Goal: Communication & Community: Answer question/provide support

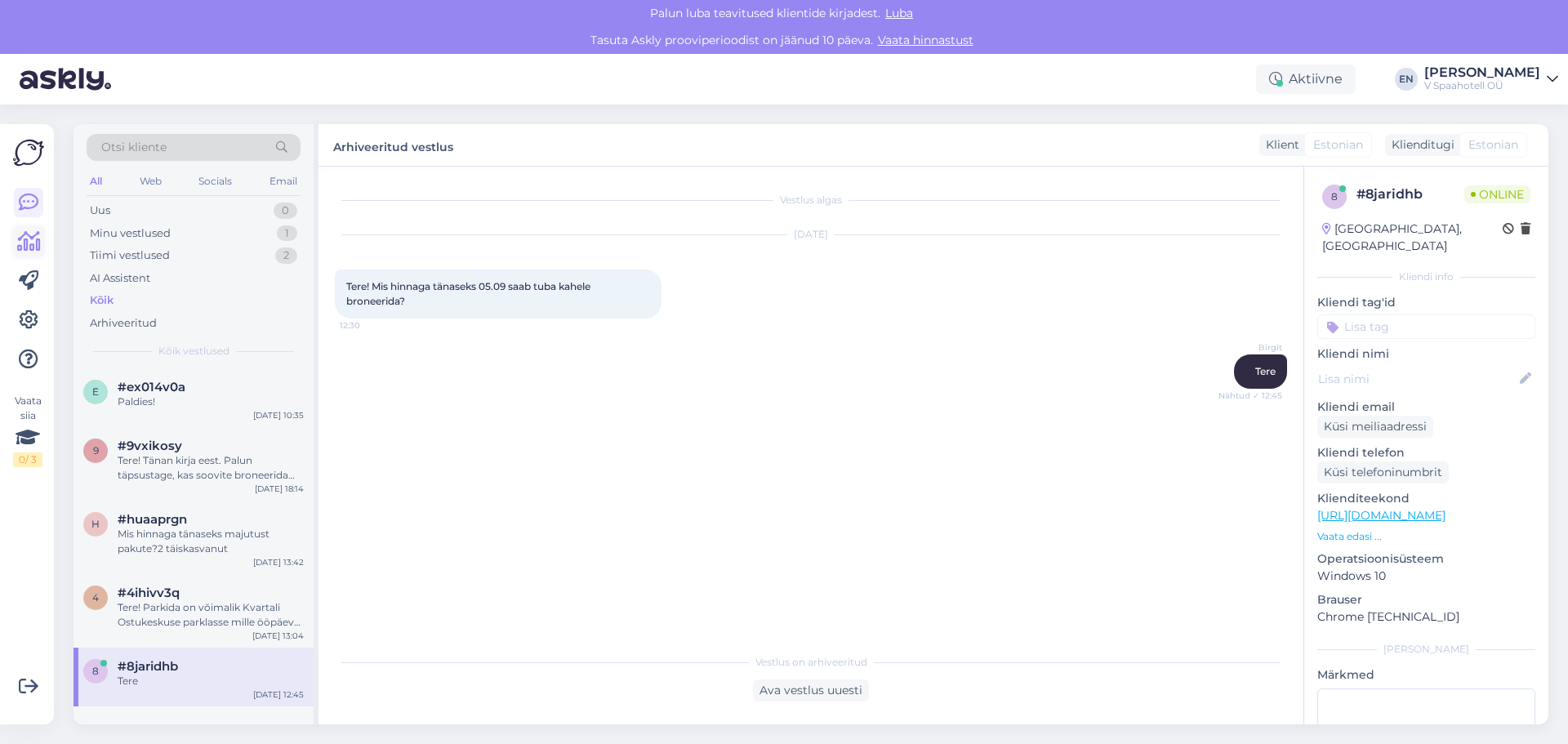
click at [33, 240] on icon at bounding box center [29, 241] width 23 height 20
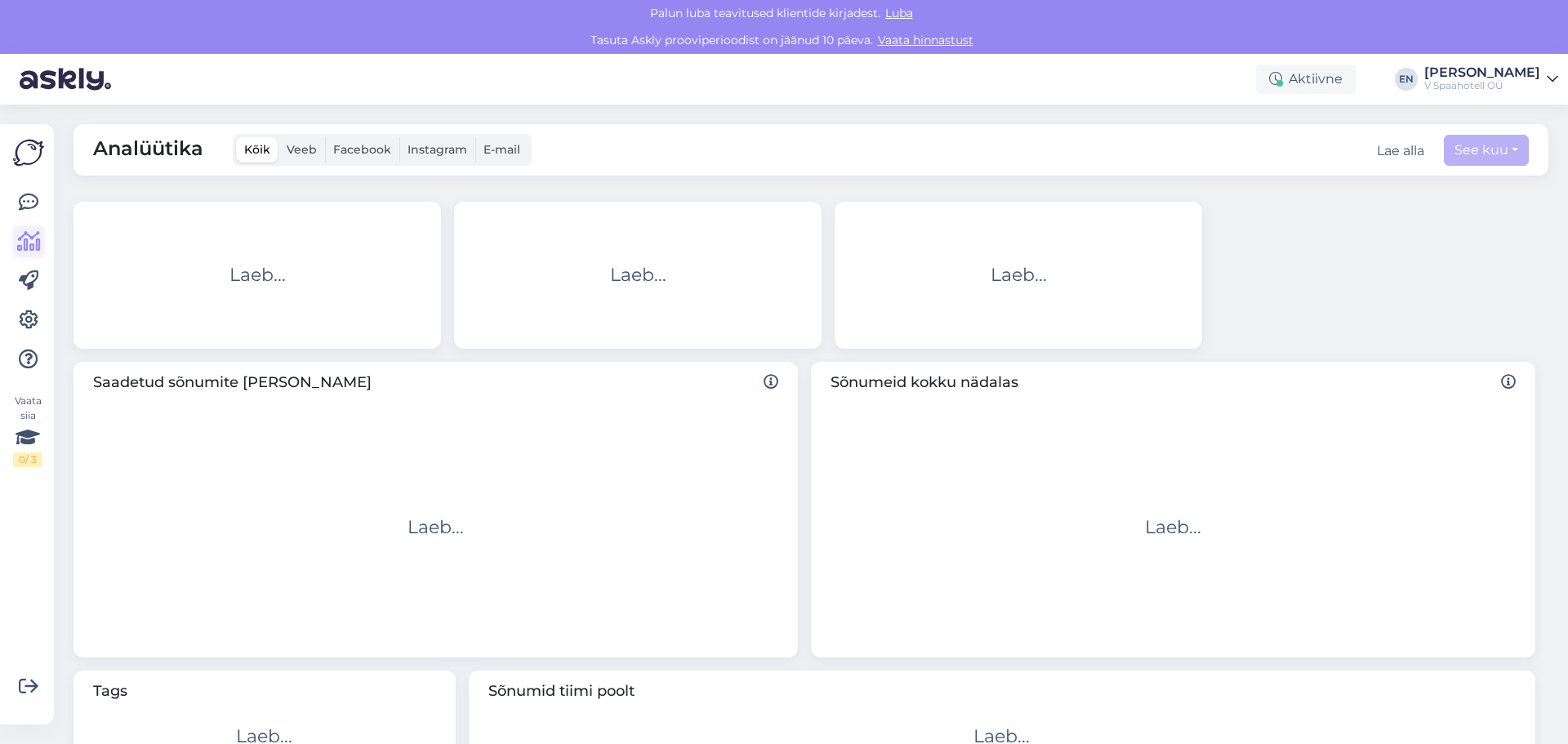
click at [33, 240] on icon at bounding box center [29, 241] width 23 height 20
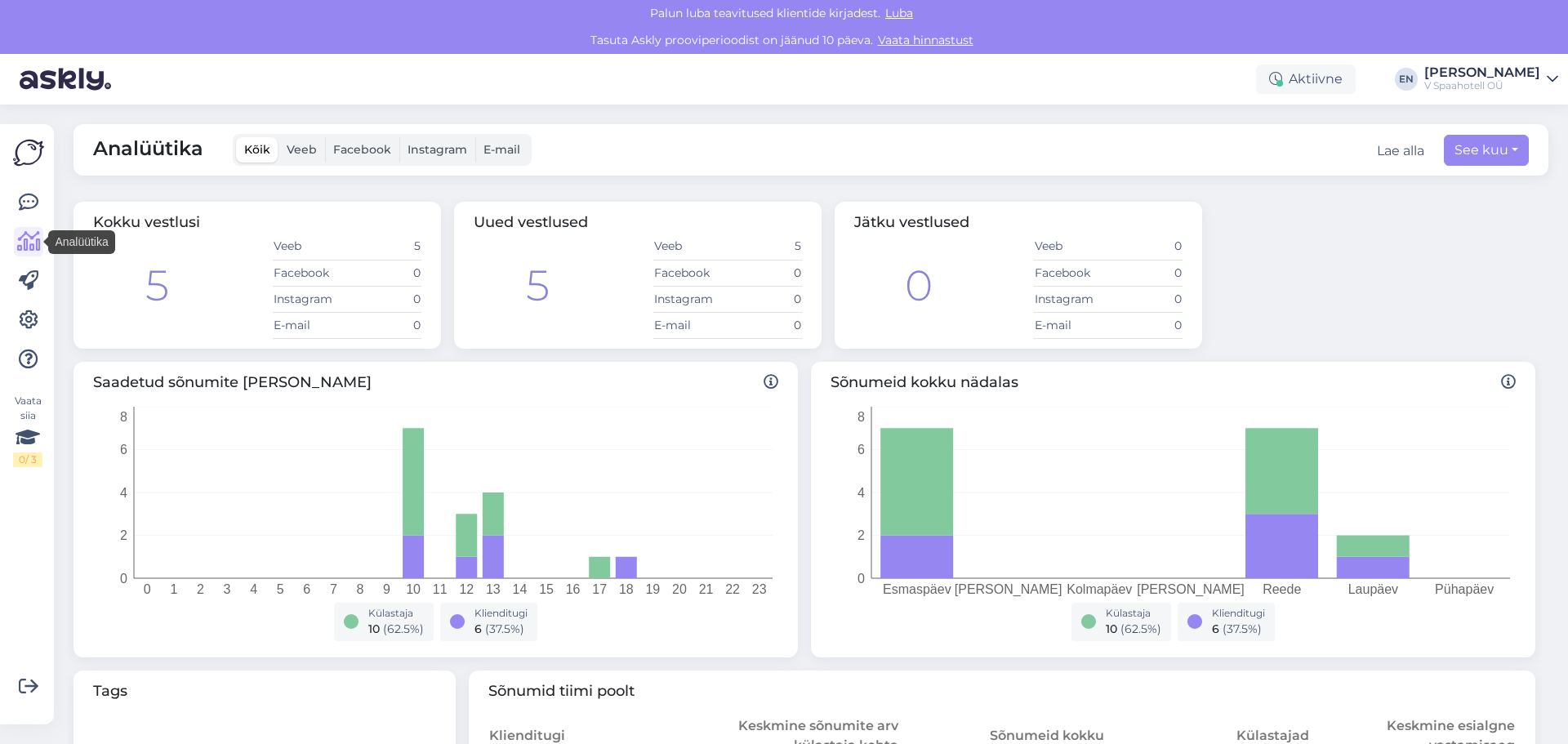
click at [32, 146] on img at bounding box center [29, 152] width 31 height 31
click at [26, 213] on icon at bounding box center [29, 203] width 20 height 20
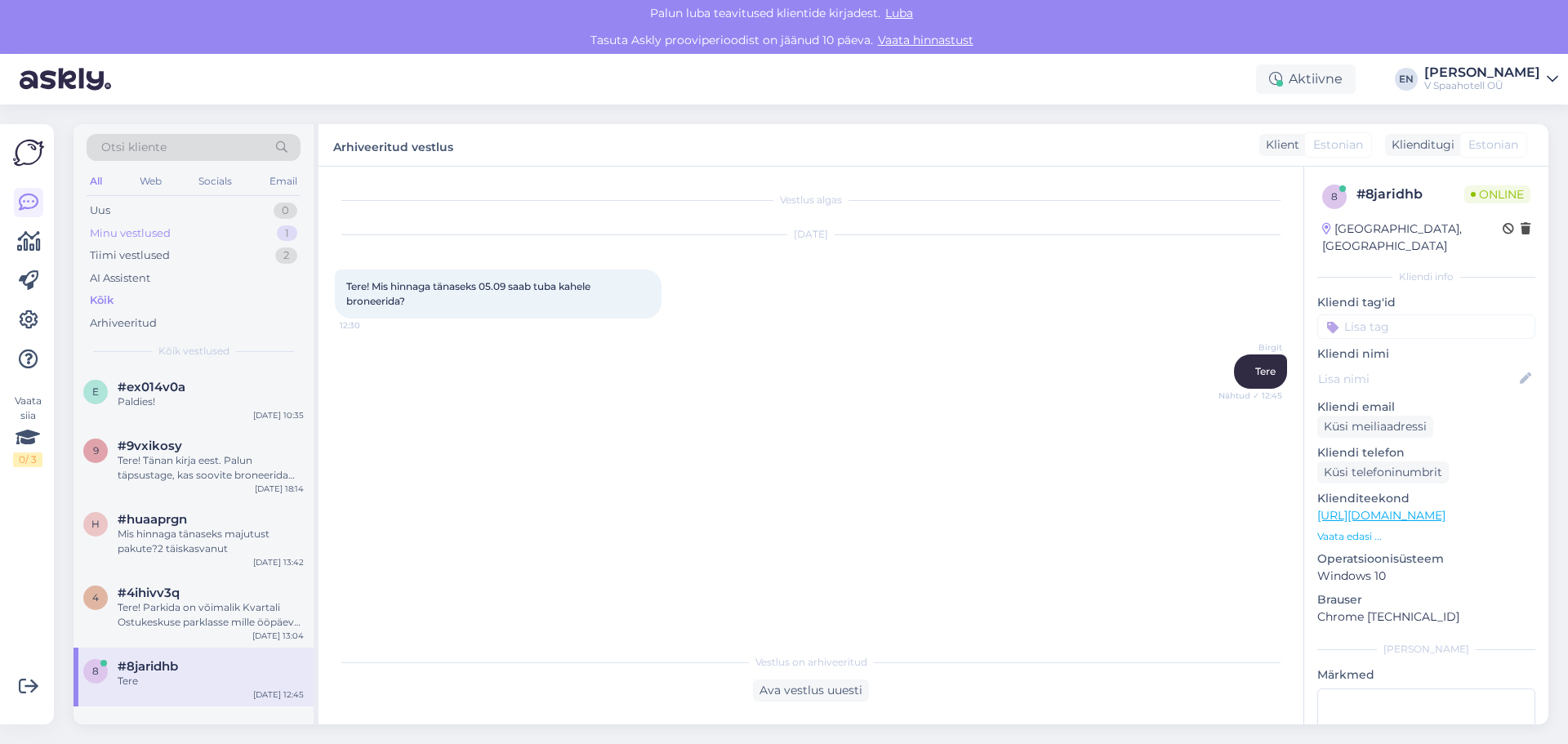
click at [177, 224] on div "Minu vestlused 1" at bounding box center [194, 233] width 214 height 23
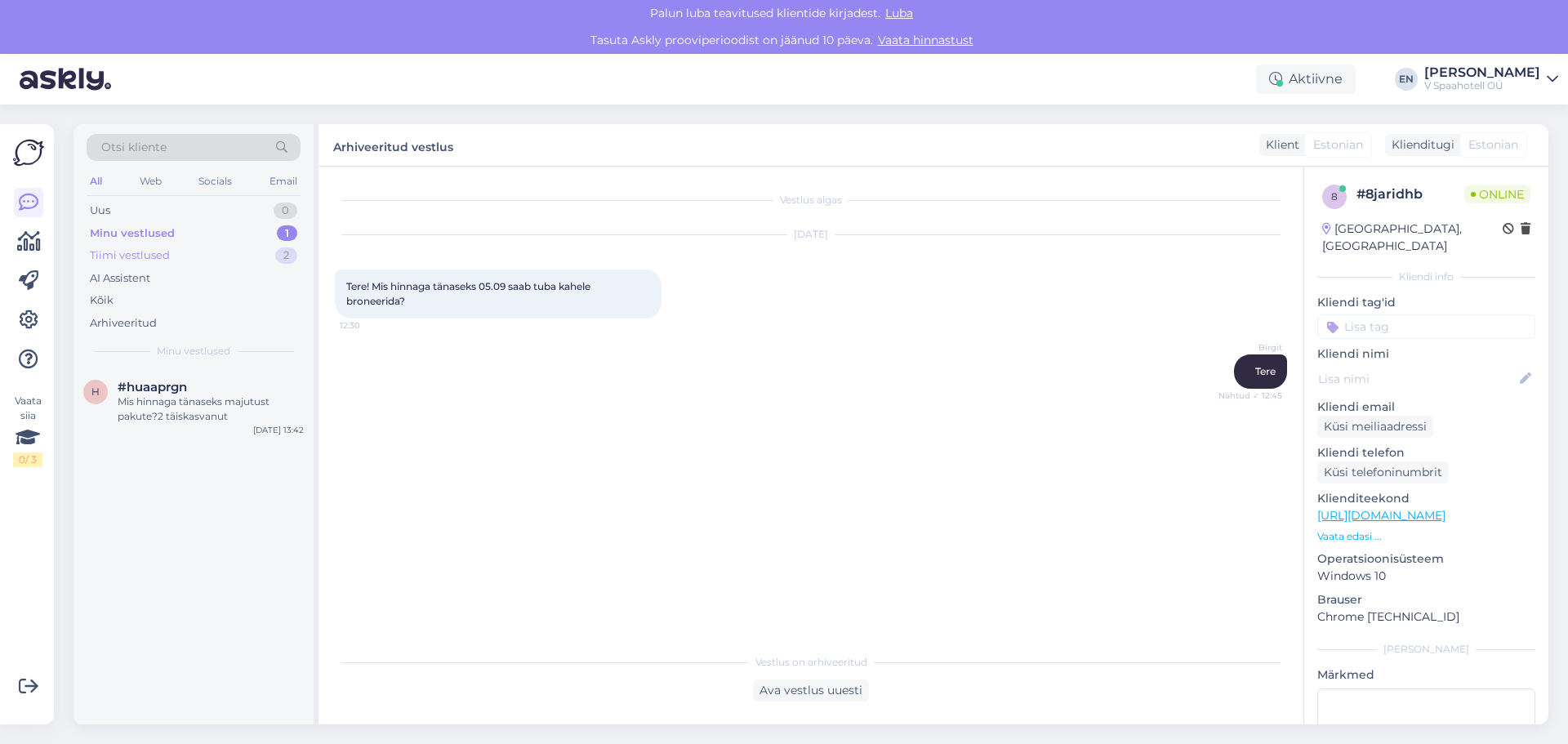
click at [145, 249] on div "Tiimi vestlused" at bounding box center [130, 256] width 80 height 16
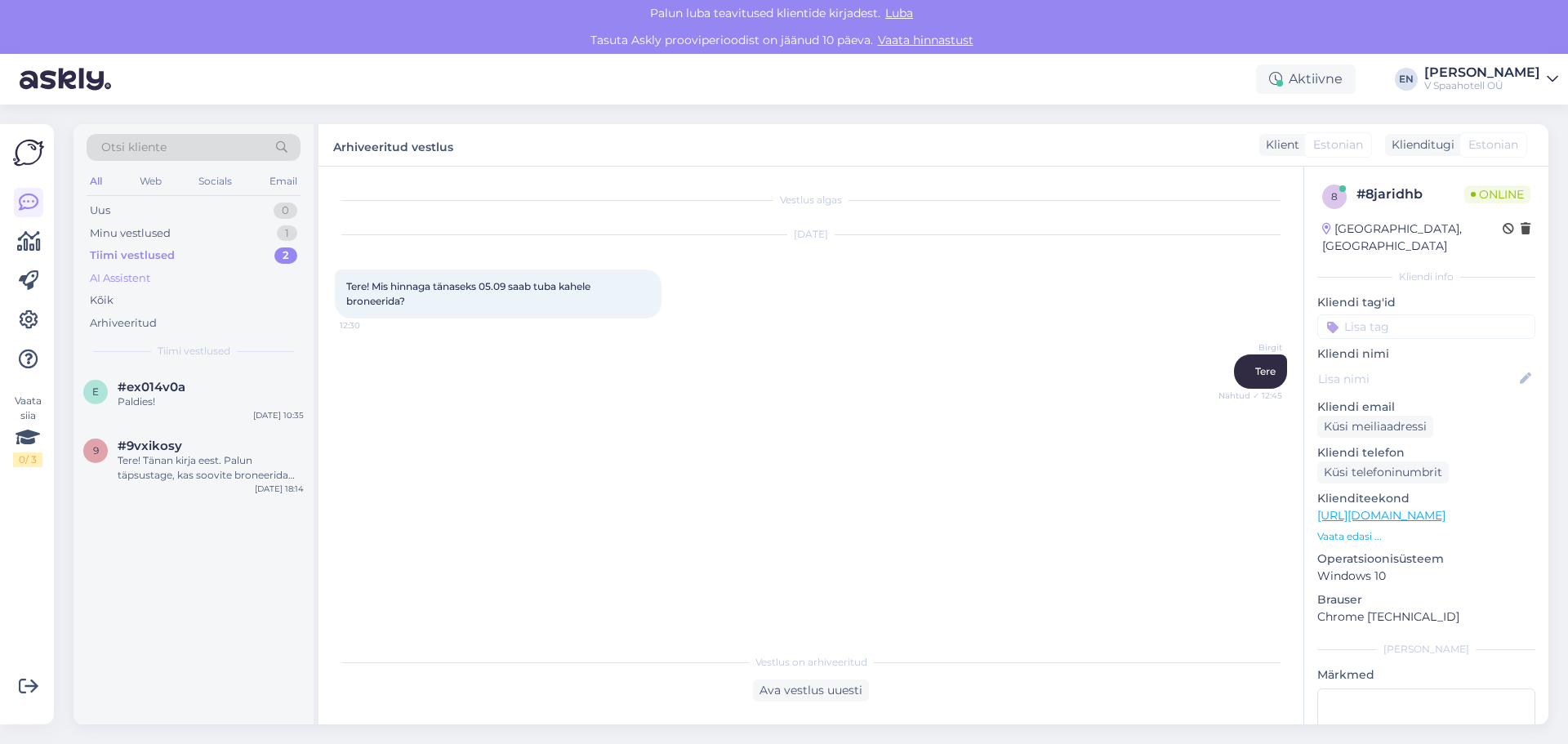
click at [135, 278] on div "AI Assistent" at bounding box center [120, 278] width 60 height 16
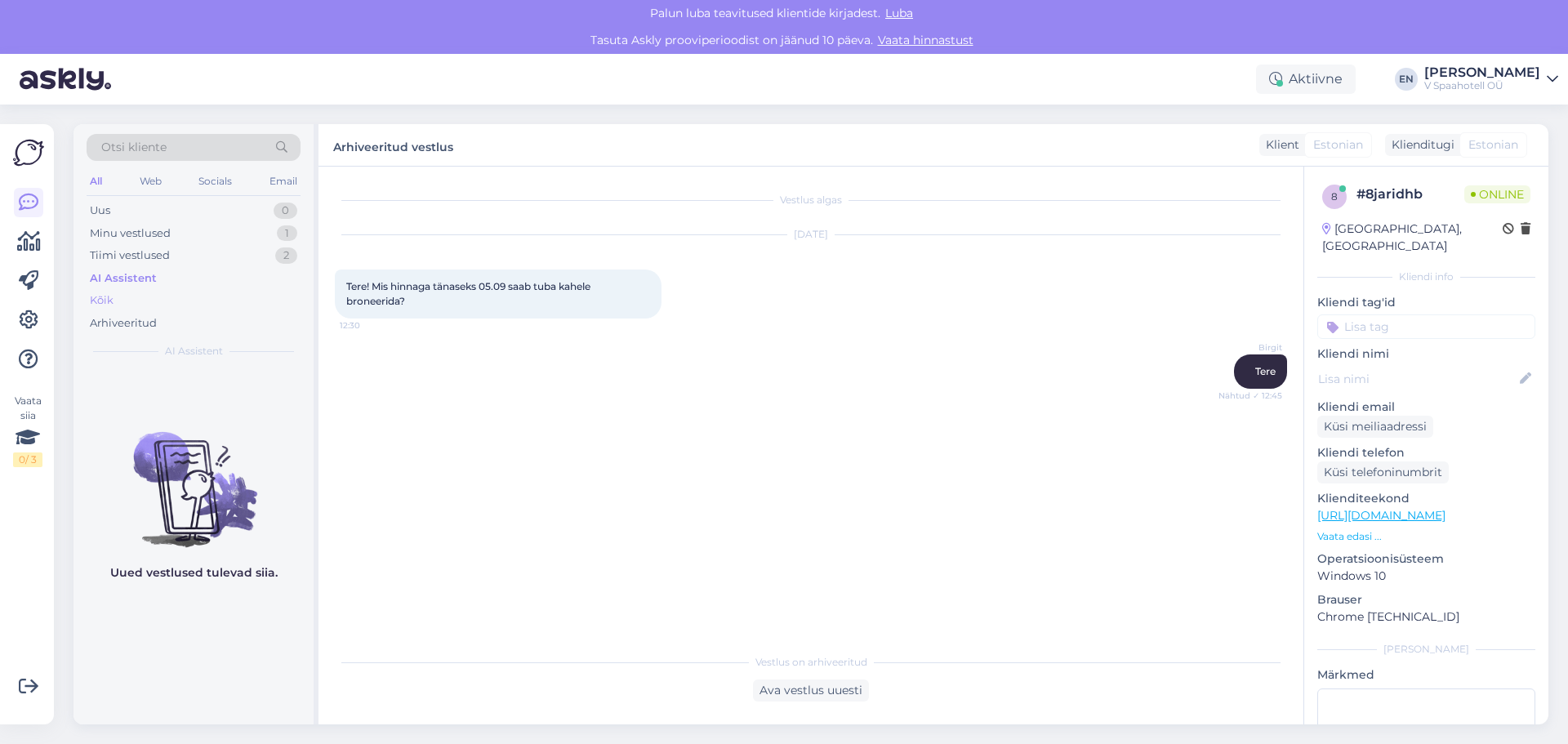
click at [101, 297] on div "Kõik" at bounding box center [102, 301] width 23 height 16
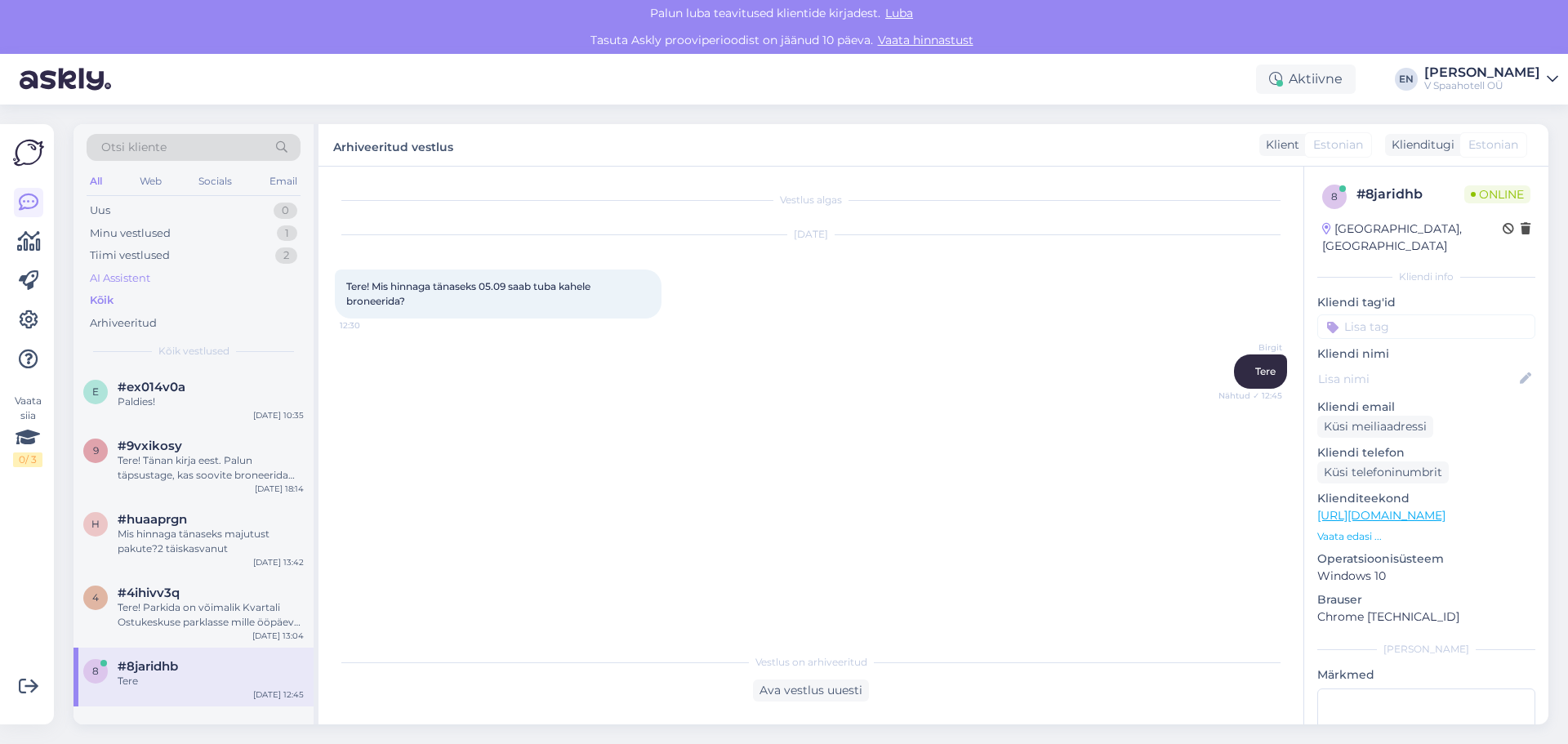
click at [129, 278] on div "AI Assistent" at bounding box center [120, 278] width 60 height 16
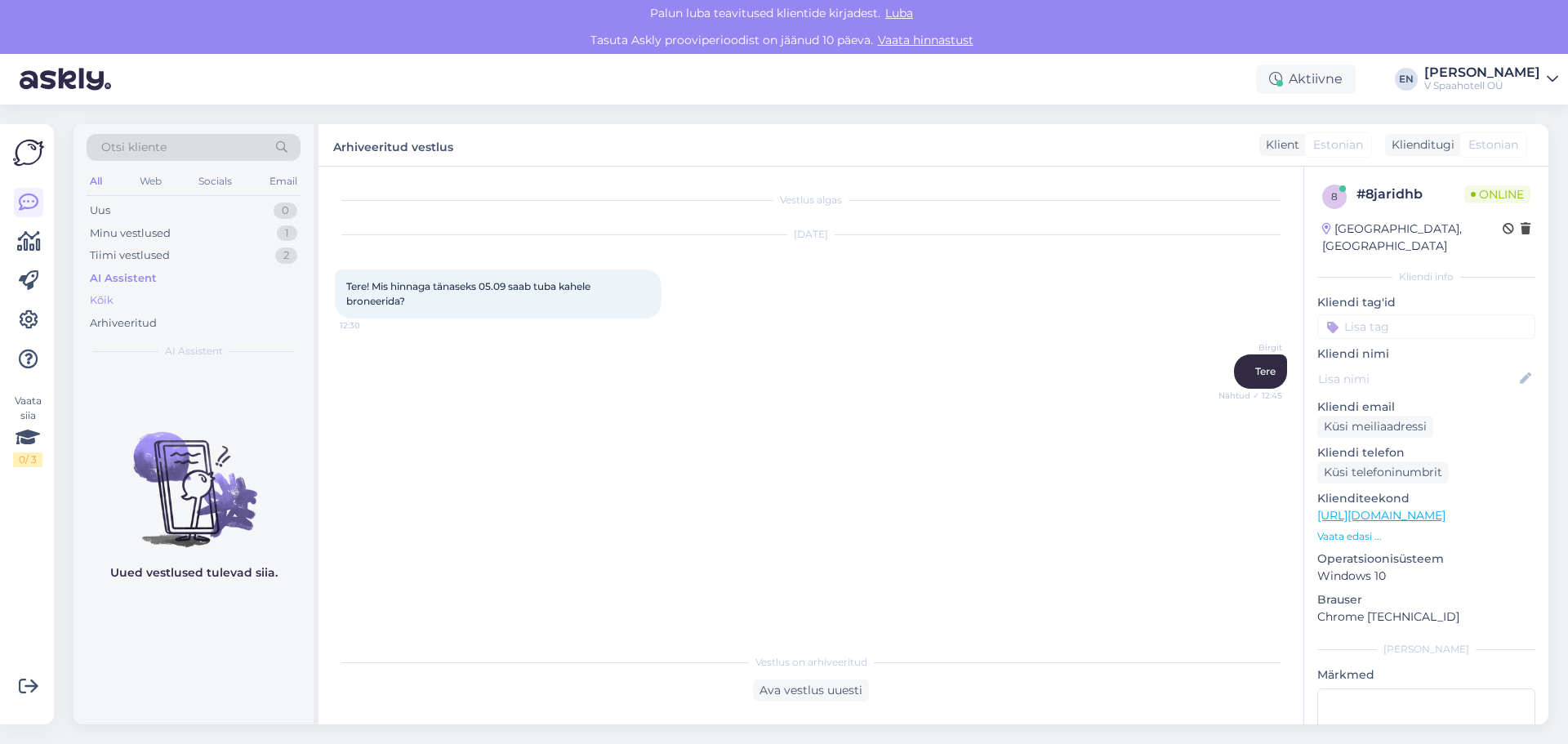
click at [108, 295] on div "Kõik" at bounding box center [102, 301] width 23 height 16
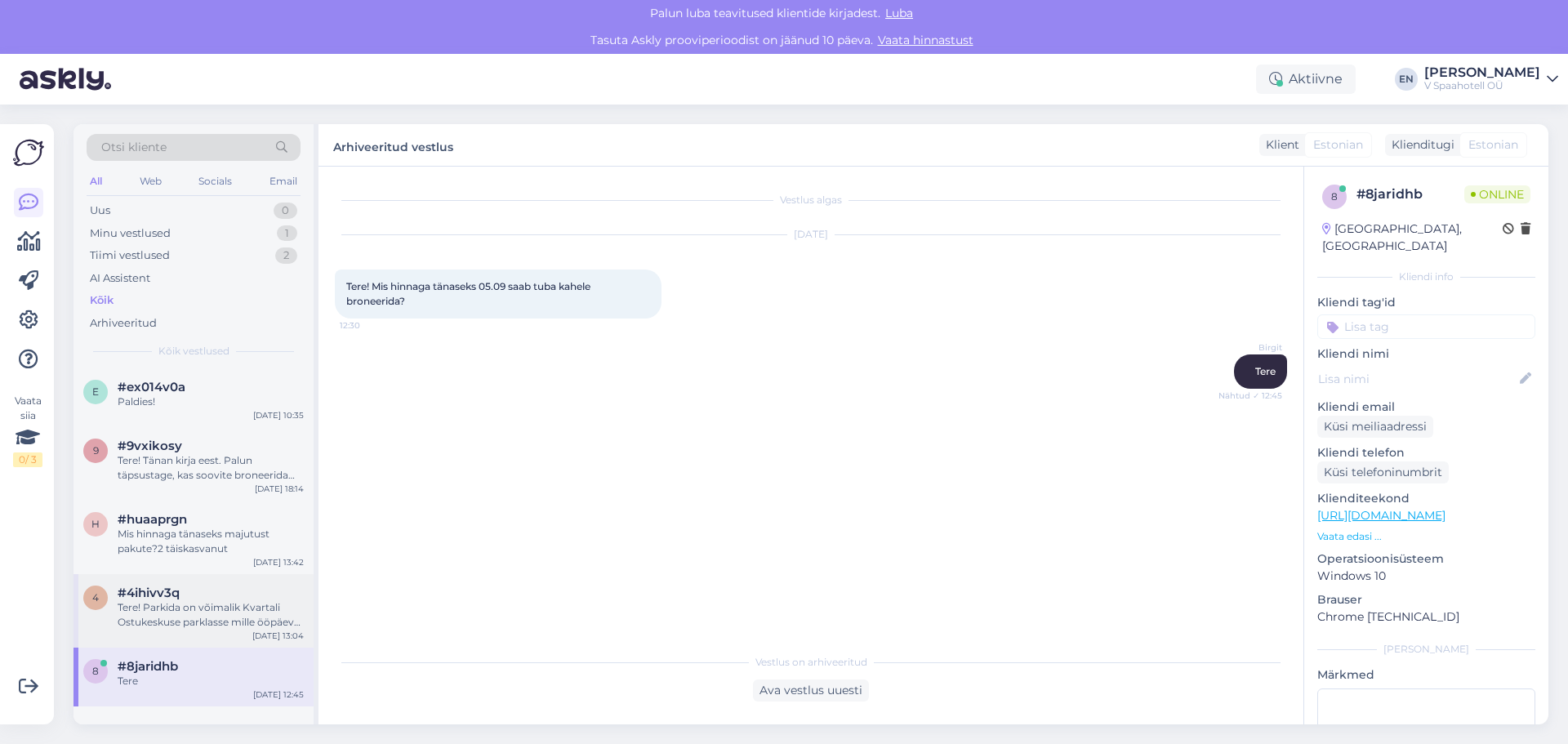
click at [140, 607] on div "Tere! Parkida on võimalik Kvartali Ostukeskuse parklasse mille ööpäeva tasu on …" at bounding box center [211, 614] width 186 height 30
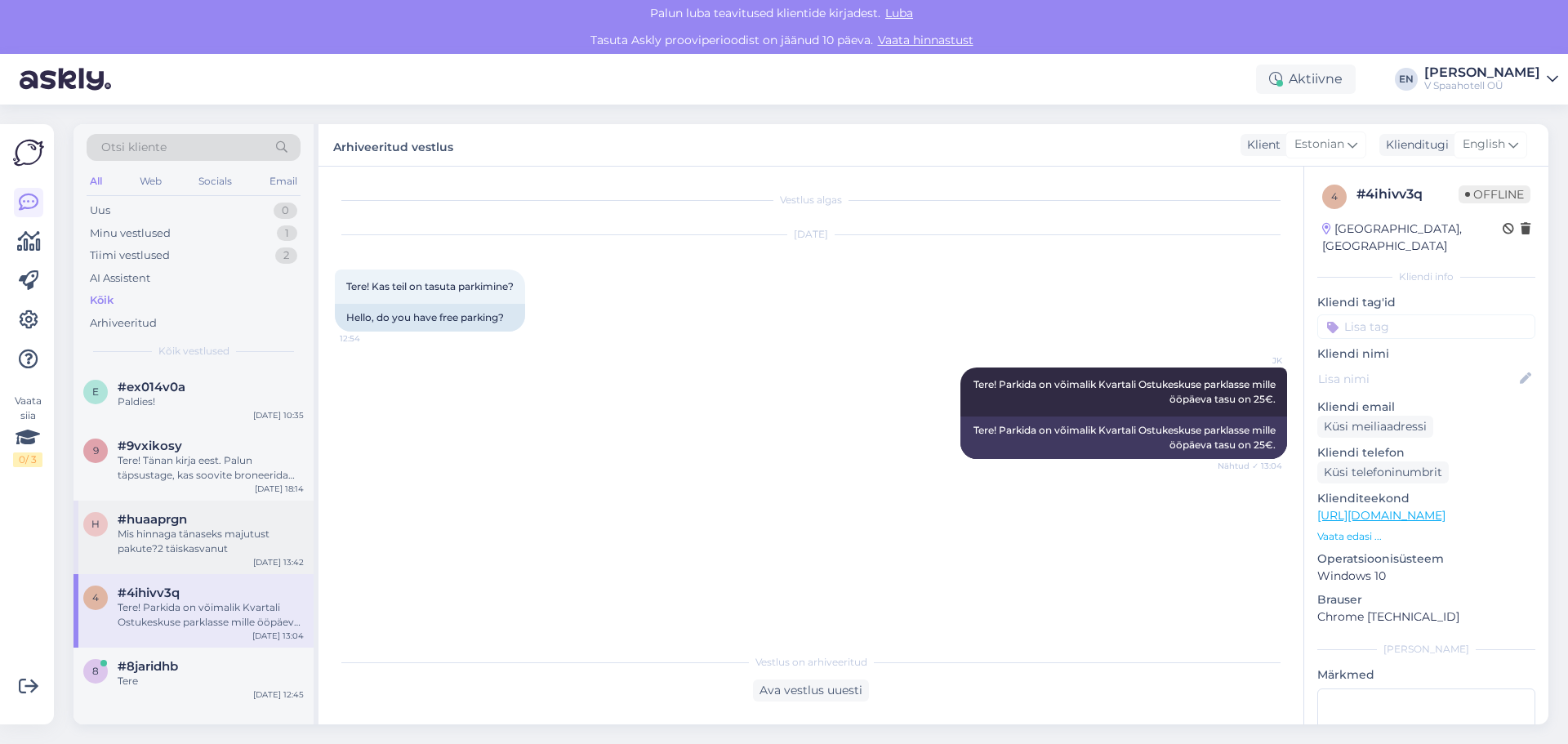
click at [198, 541] on div "Mis hinnaga tänaseks majutust pakute?2 täiskasvanut" at bounding box center [211, 541] width 186 height 30
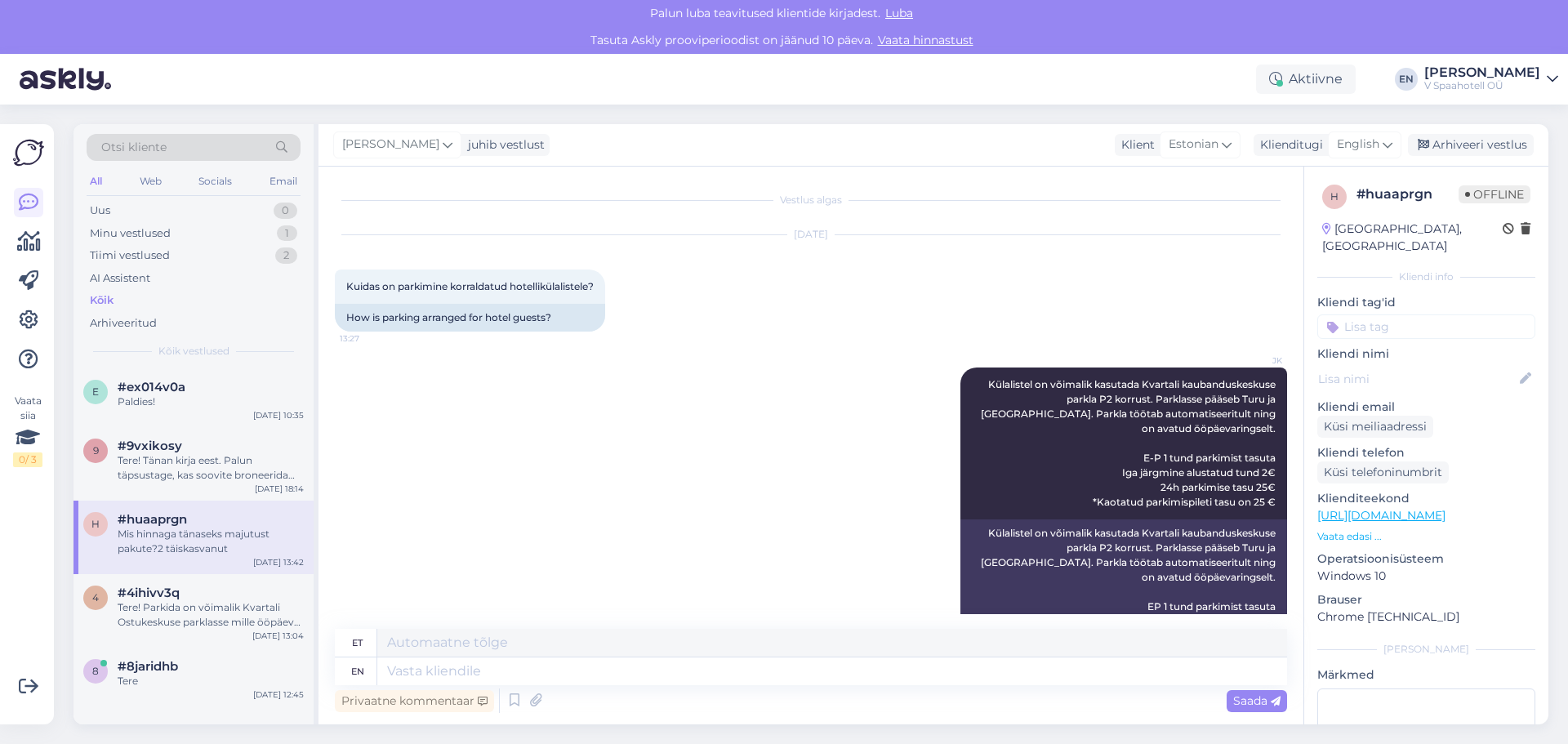
scroll to position [167, 0]
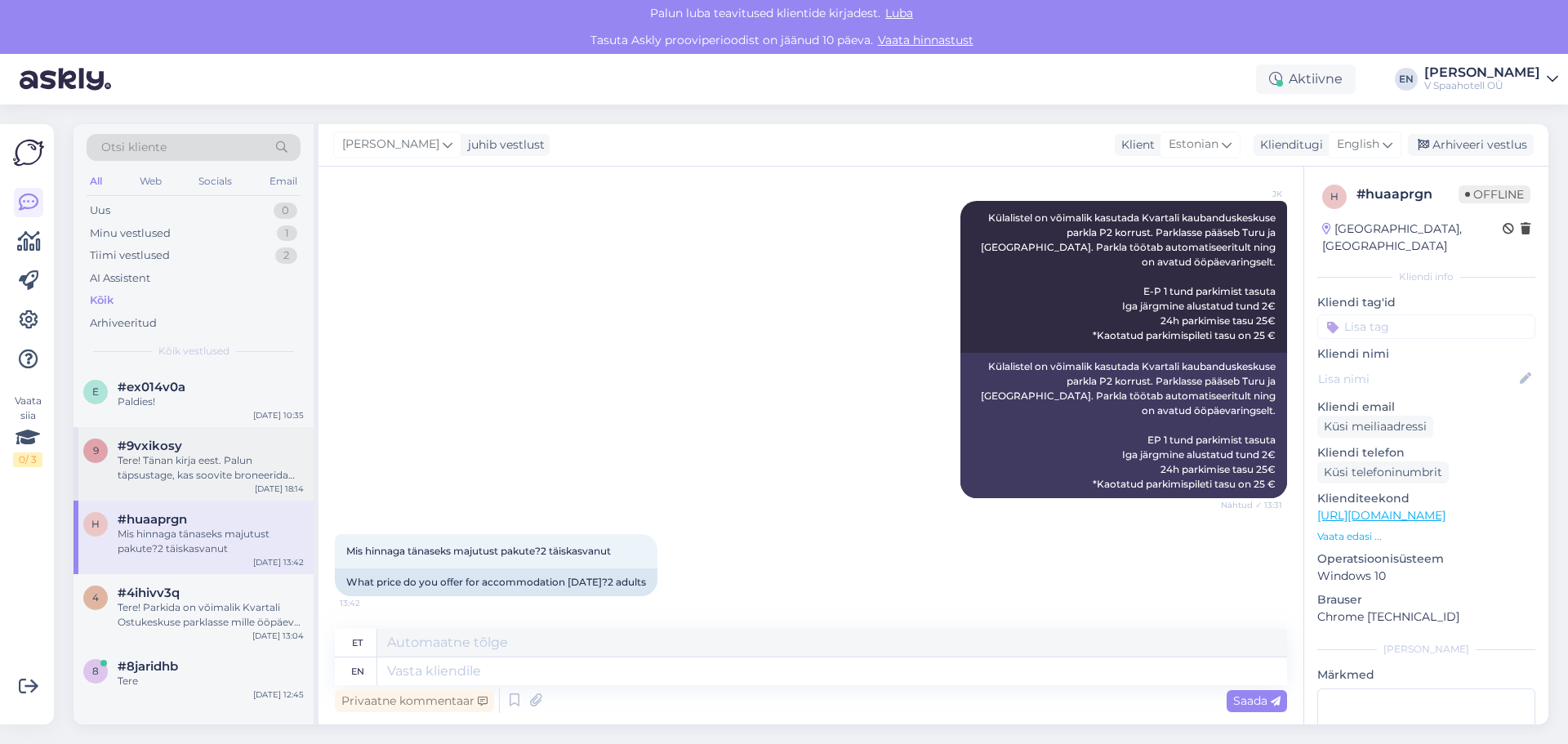
click at [148, 464] on div "Tere! Tänan kirja eest. Palun täpsustage, kas soovite broneerida spaakeskuses o…" at bounding box center [211, 467] width 186 height 30
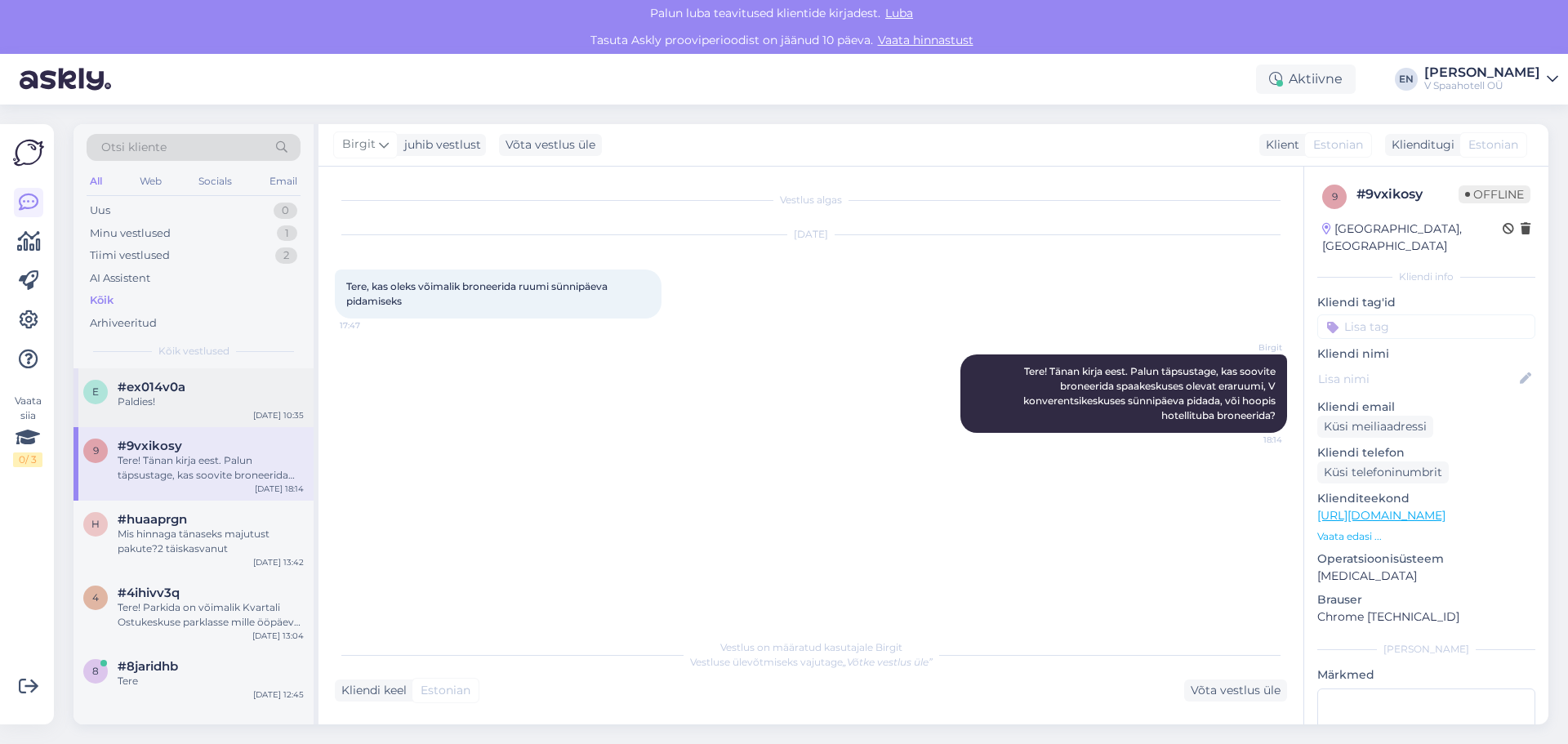
click at [170, 406] on div "Paldies!" at bounding box center [211, 402] width 186 height 14
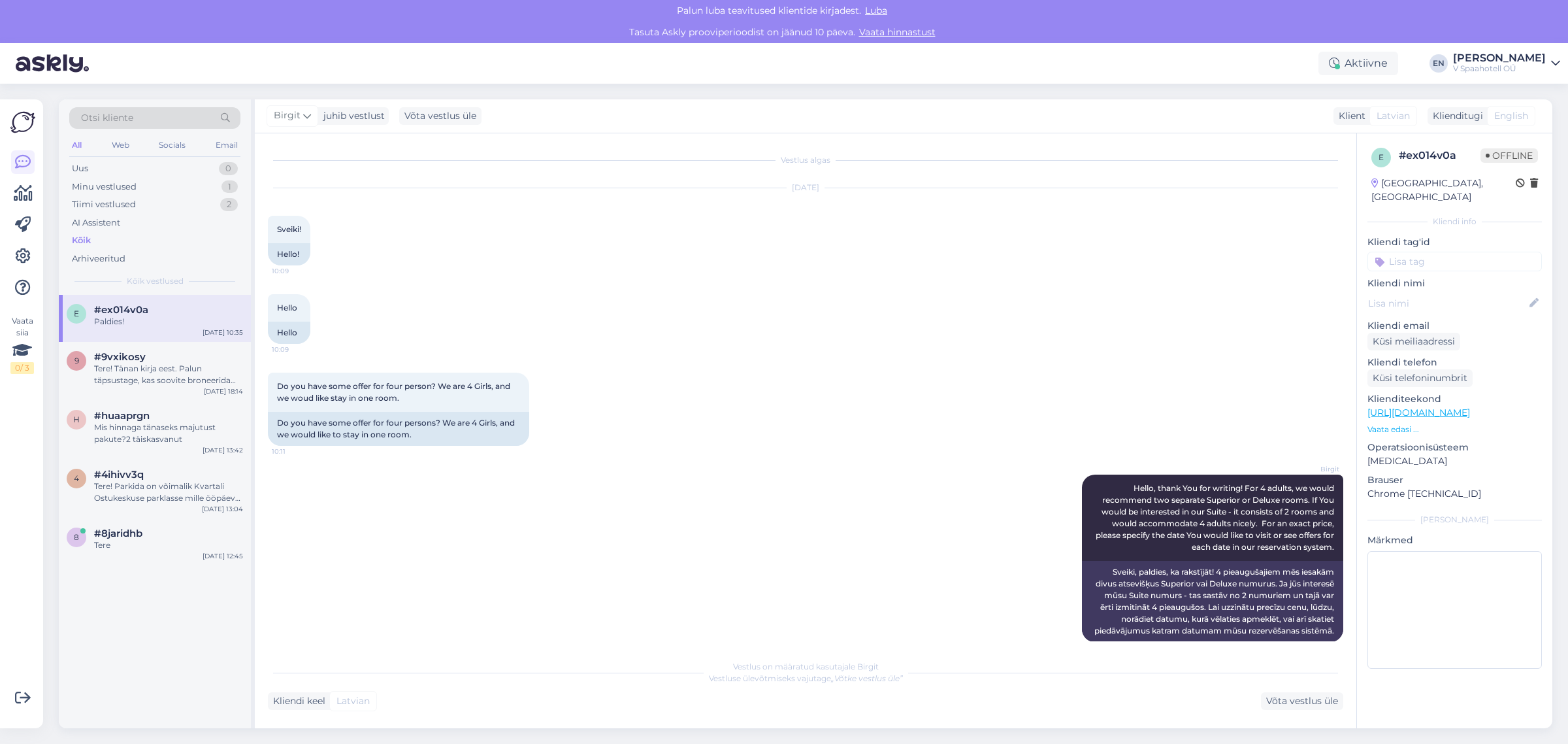
scroll to position [81, 0]
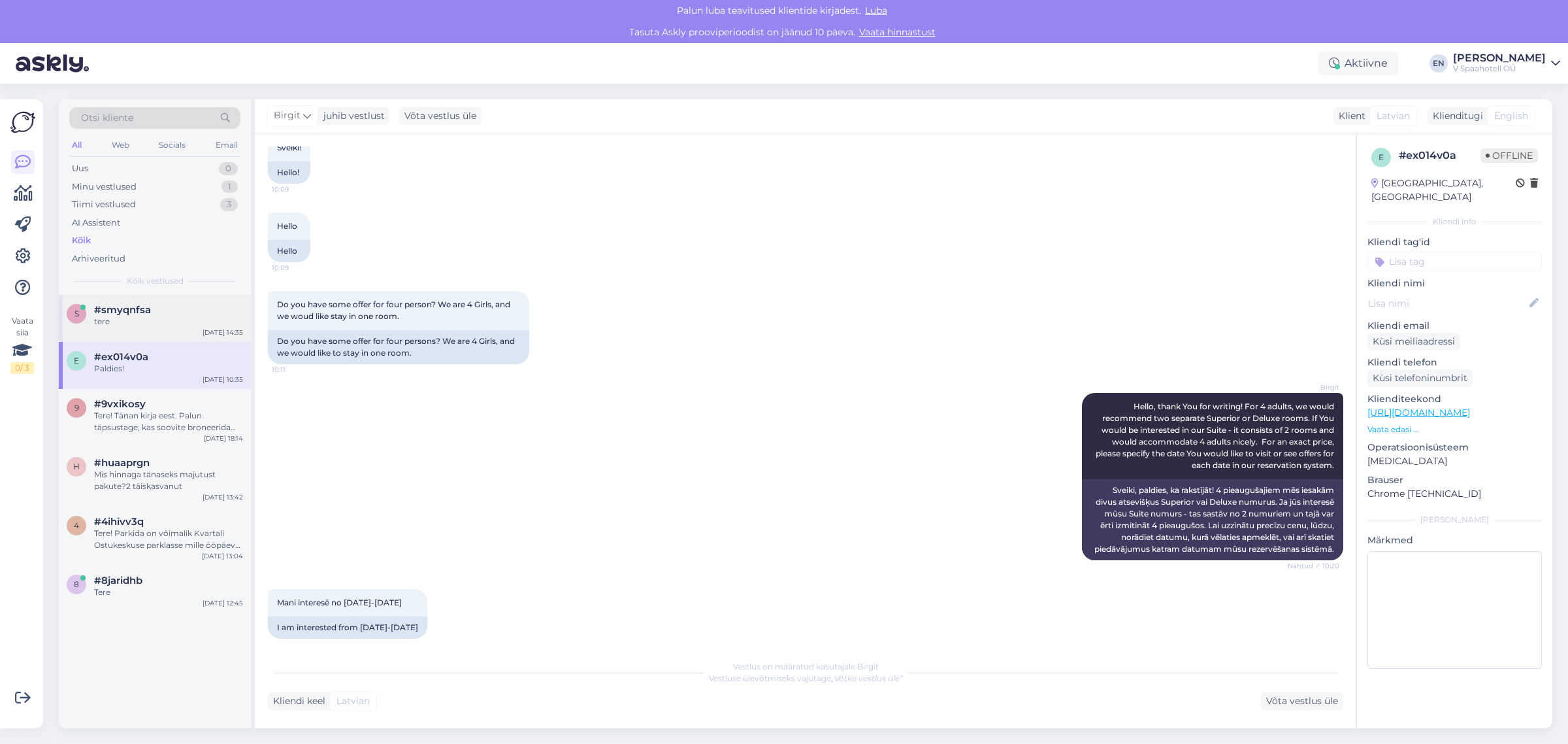
click at [122, 311] on span "#smyqnfsa" at bounding box center [122, 310] width 57 height 12
